Goal: Task Accomplishment & Management: Manage account settings

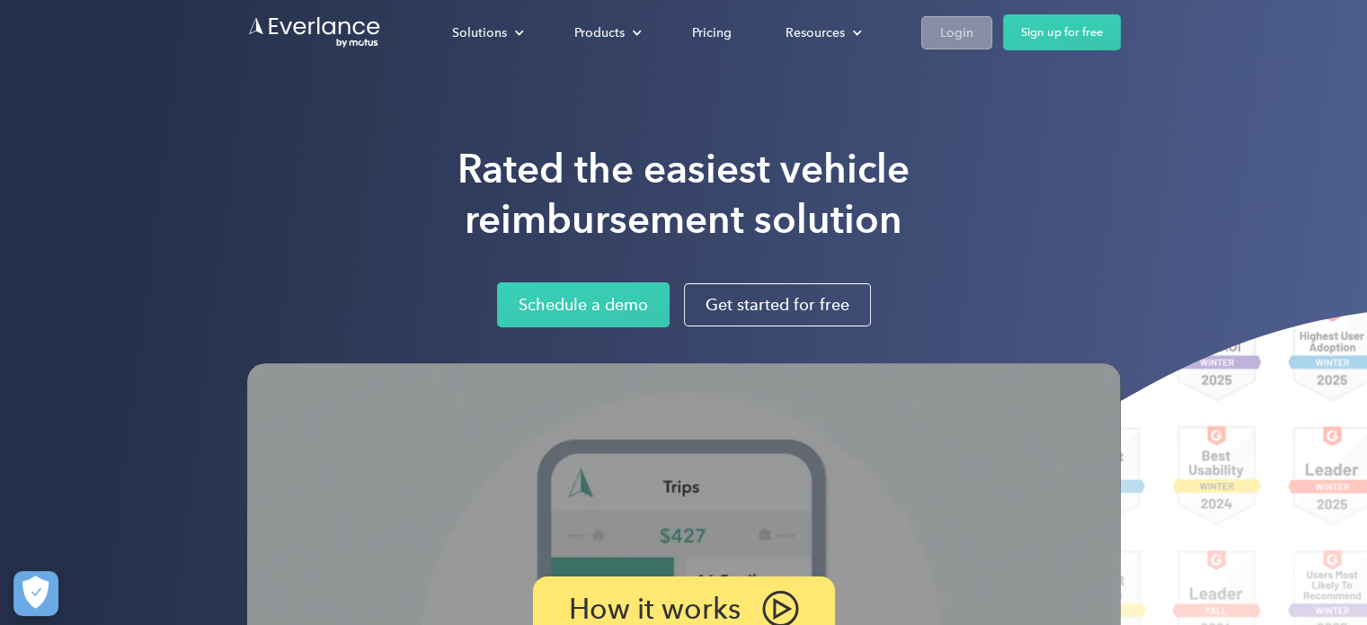
click at [954, 30] on div "Login" at bounding box center [956, 33] width 33 height 22
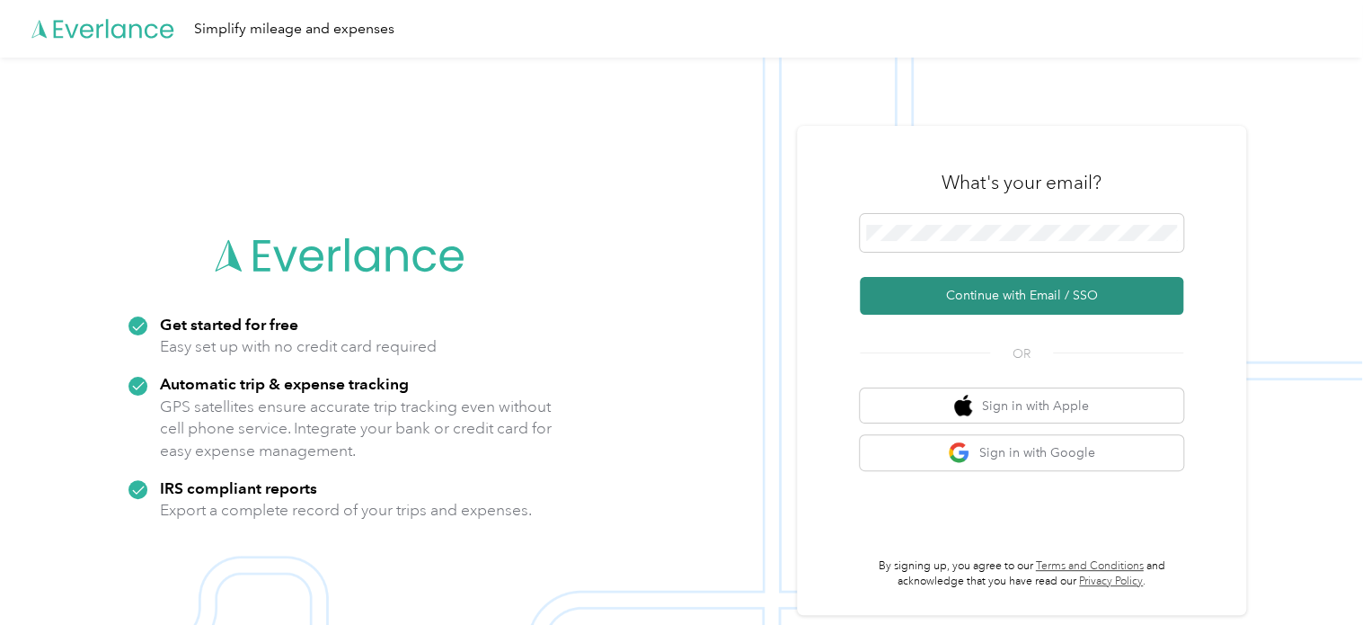
click at [1016, 296] on button "Continue with Email / SSO" at bounding box center [1021, 296] width 323 height 38
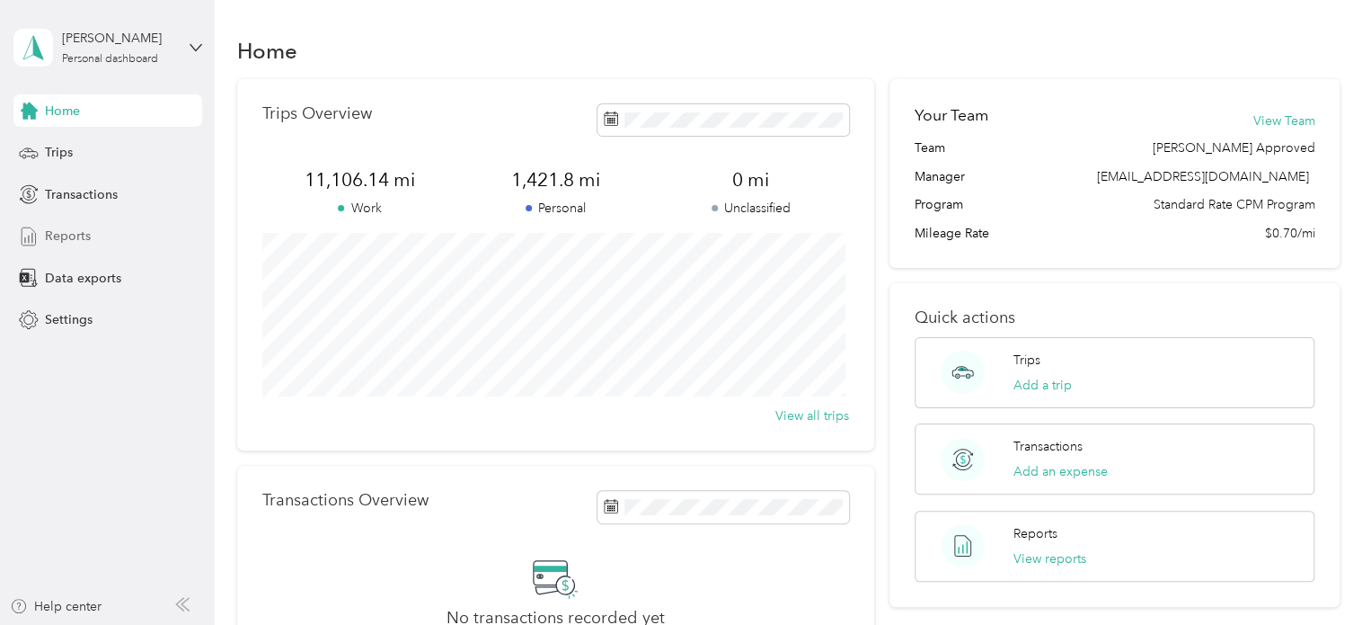
click at [74, 231] on span "Reports" at bounding box center [68, 235] width 46 height 19
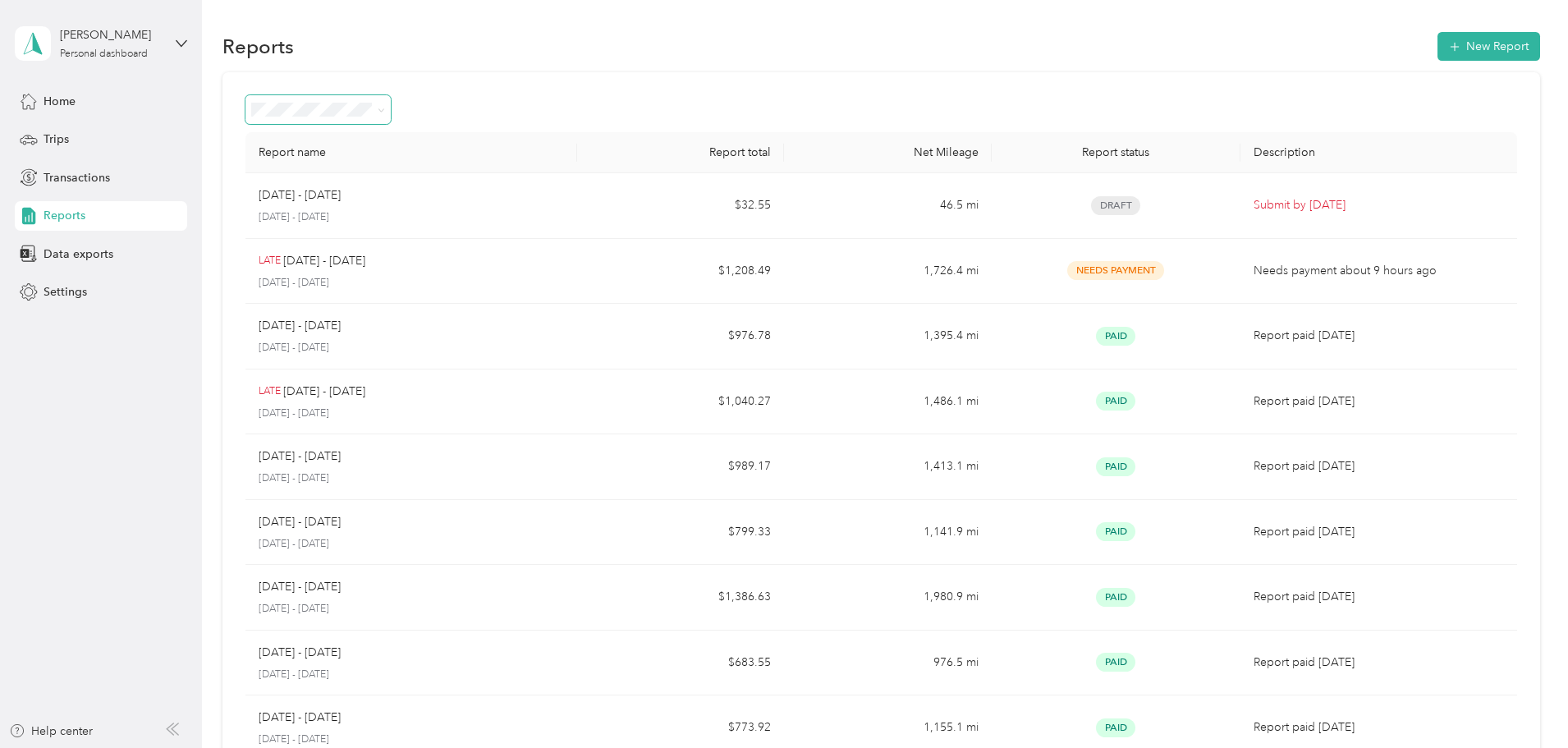
click at [385, 112] on icon at bounding box center [381, 111] width 7 height 7
click at [573, 95] on div at bounding box center [882, 109] width 1272 height 28
click at [60, 87] on div "Home" at bounding box center [101, 100] width 173 height 29
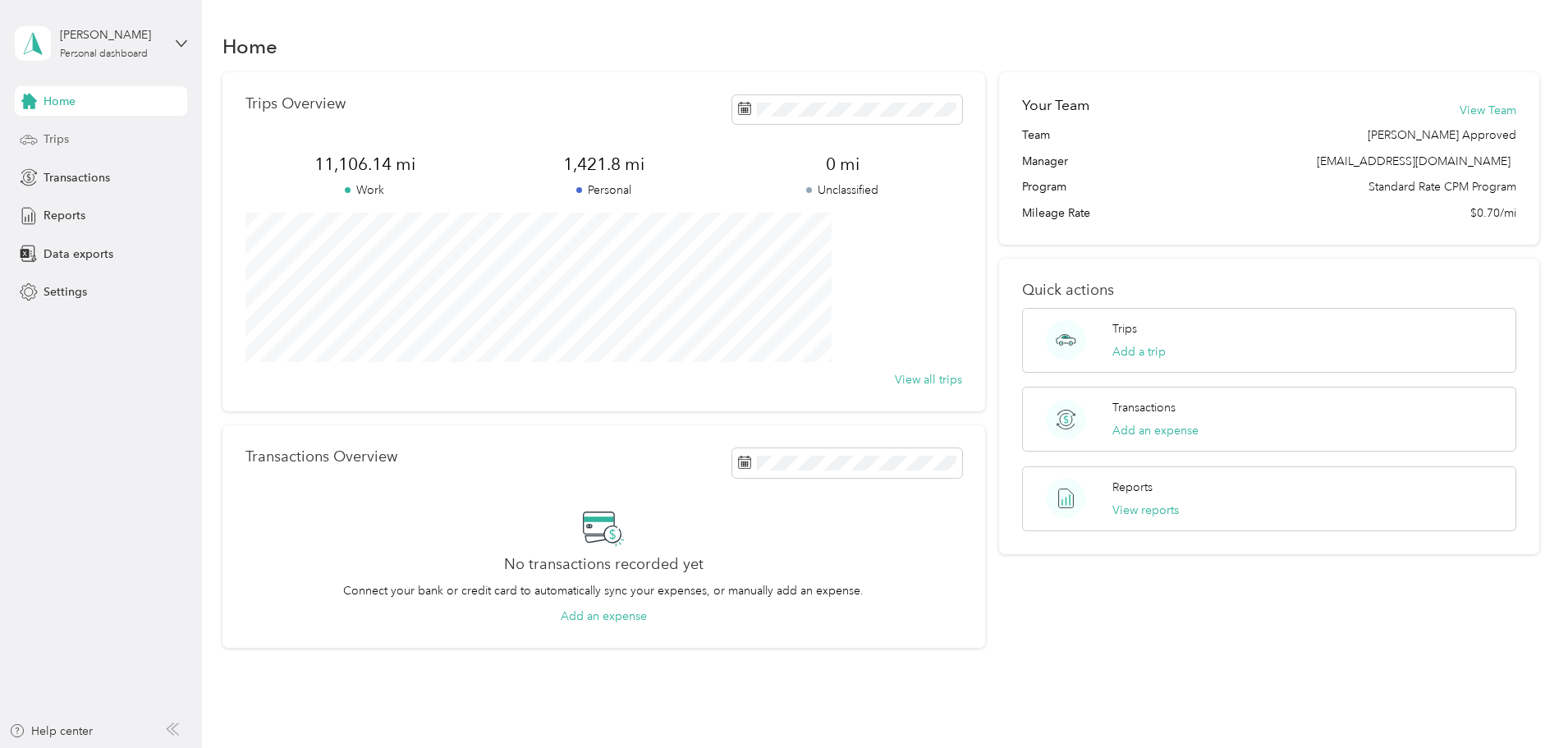
click at [48, 139] on span "Trips" at bounding box center [57, 139] width 26 height 17
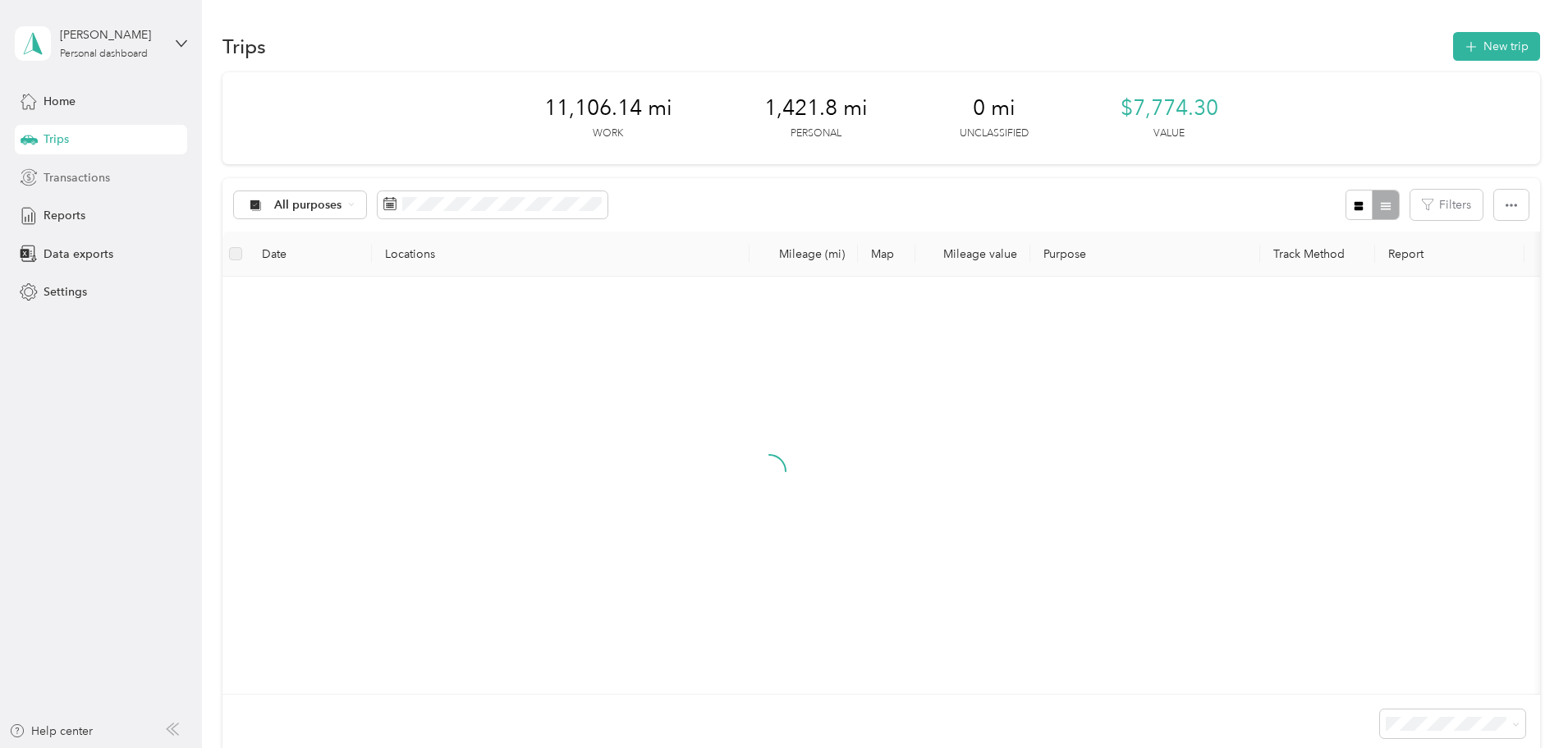
click at [60, 181] on span "Transactions" at bounding box center [77, 177] width 67 height 17
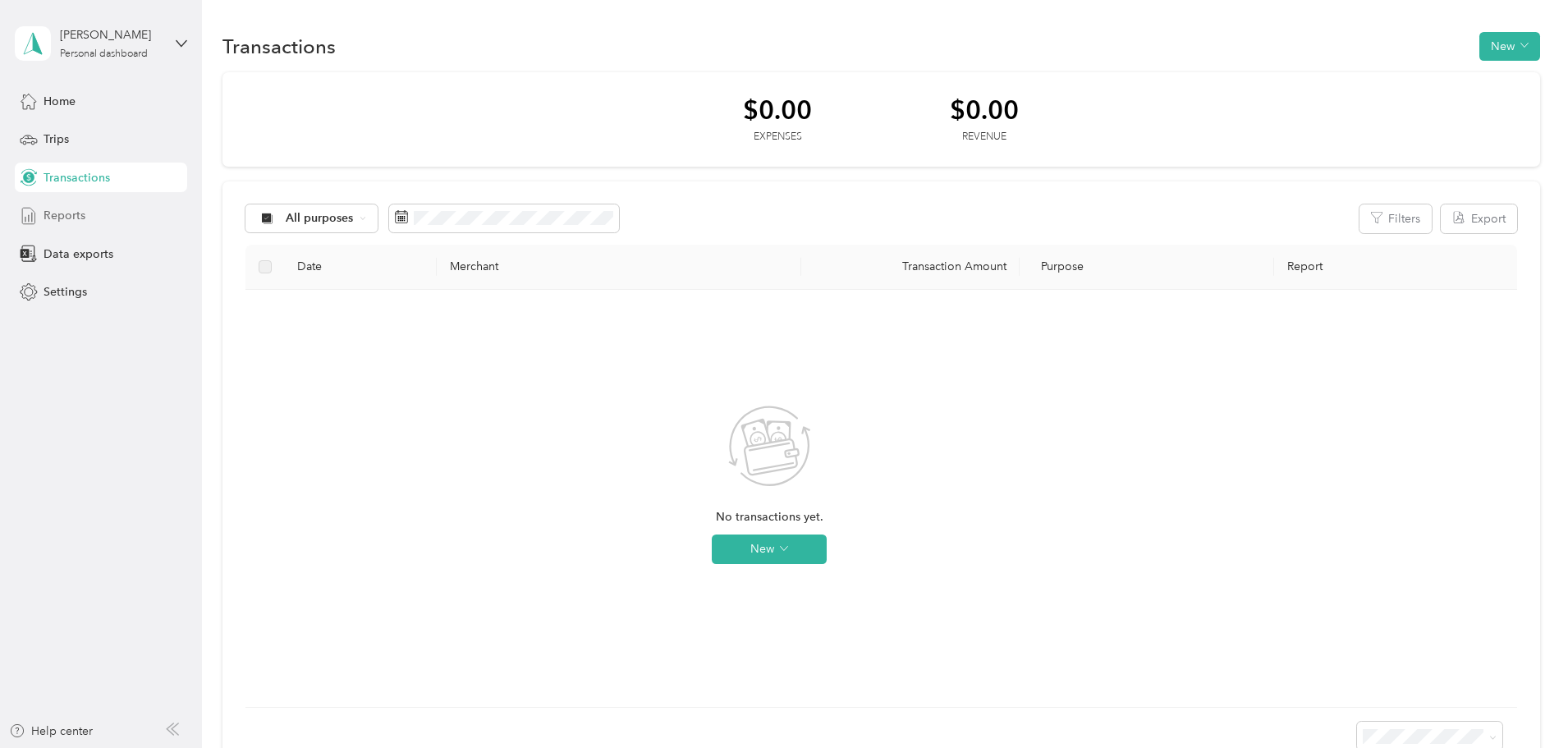
click at [56, 216] on span "Reports" at bounding box center [65, 215] width 42 height 17
